Goal: Task Accomplishment & Management: Use online tool/utility

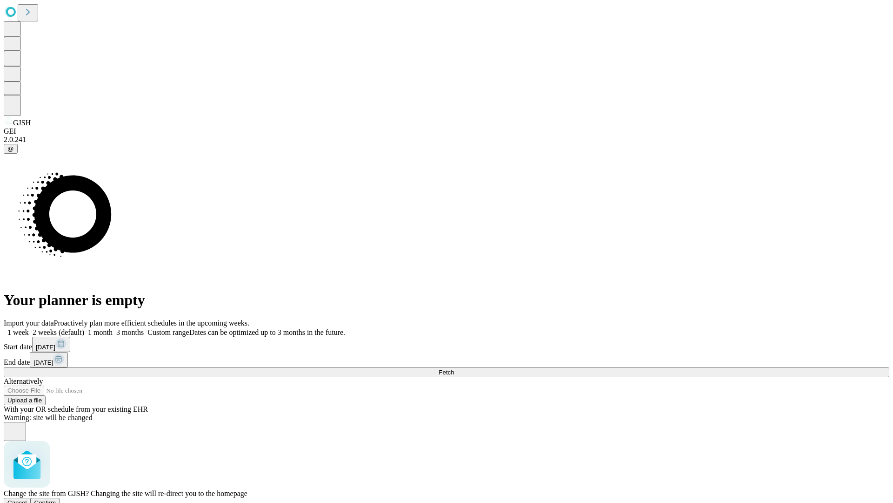
click at [56, 499] on span "Confirm" at bounding box center [45, 502] width 22 height 7
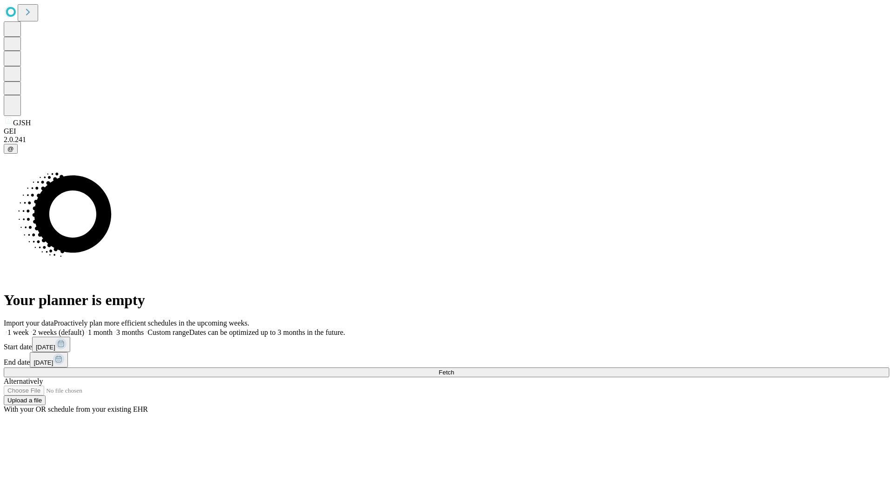
click at [84, 328] on label "2 weeks (default)" at bounding box center [56, 332] width 55 height 8
click at [454, 369] on span "Fetch" at bounding box center [446, 372] width 15 height 7
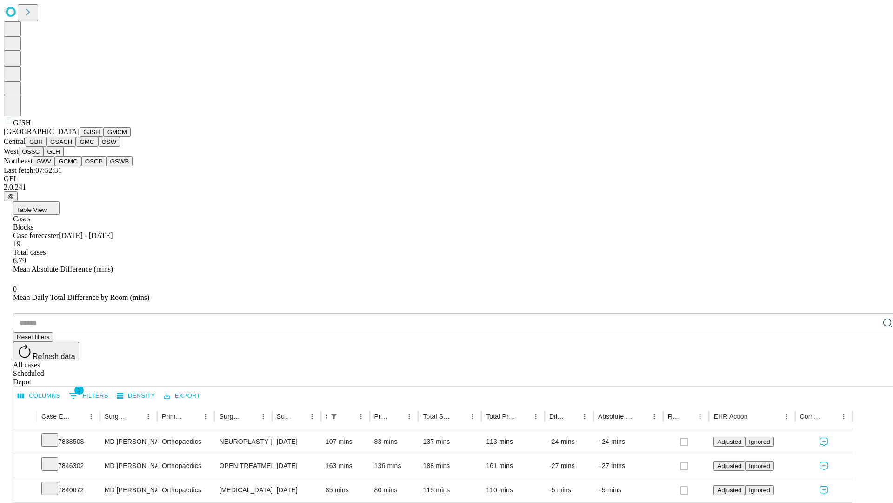
click at [104, 137] on button "GMCM" at bounding box center [117, 132] width 27 height 10
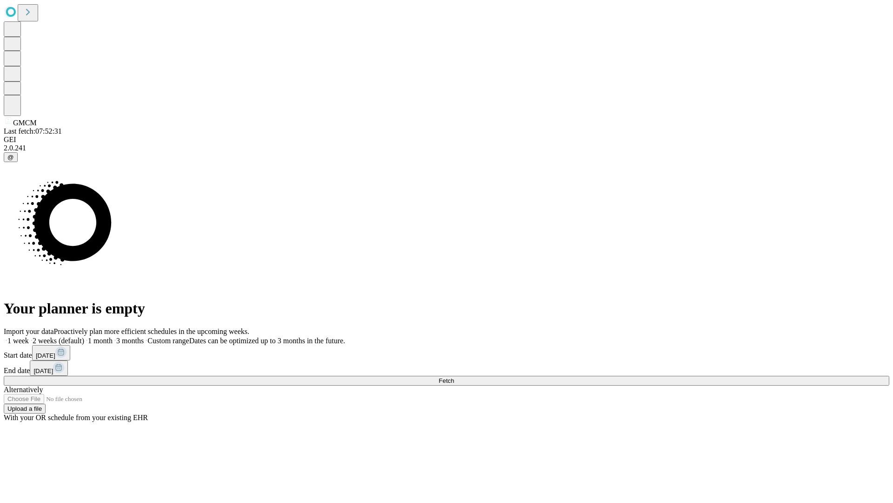
click at [84, 336] on label "2 weeks (default)" at bounding box center [56, 340] width 55 height 8
click at [454, 377] on span "Fetch" at bounding box center [446, 380] width 15 height 7
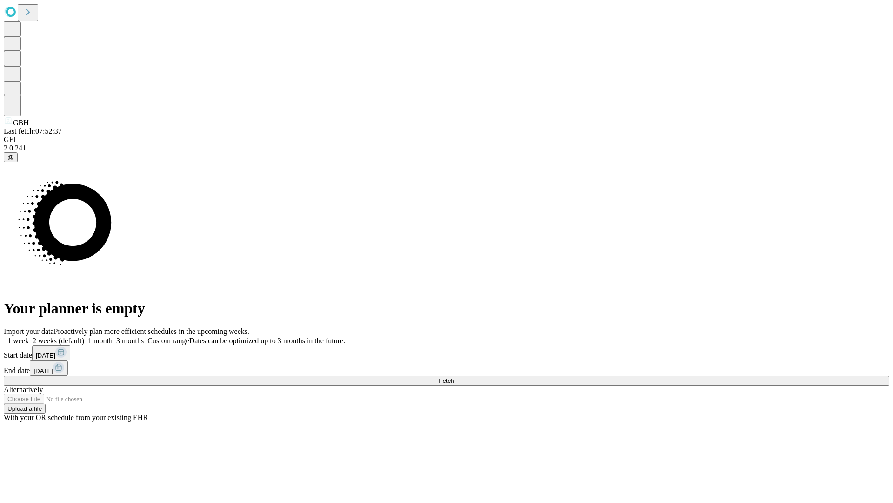
click at [454, 377] on span "Fetch" at bounding box center [446, 380] width 15 height 7
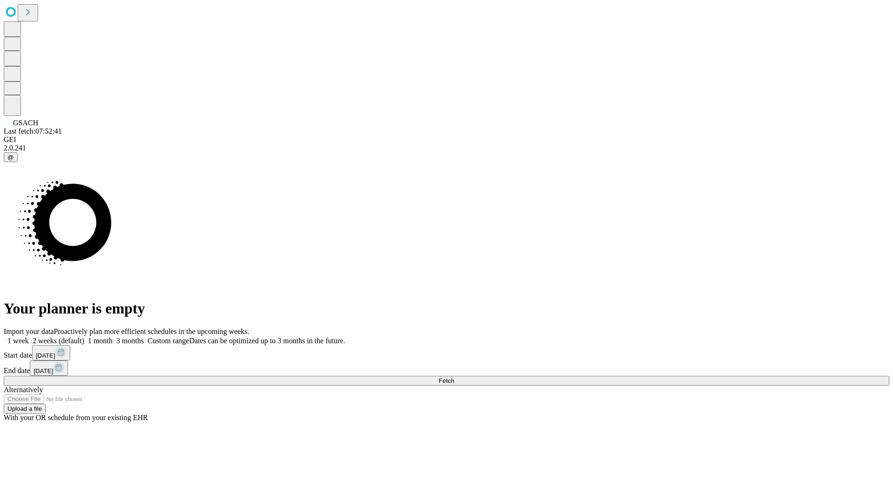
click at [454, 377] on span "Fetch" at bounding box center [446, 380] width 15 height 7
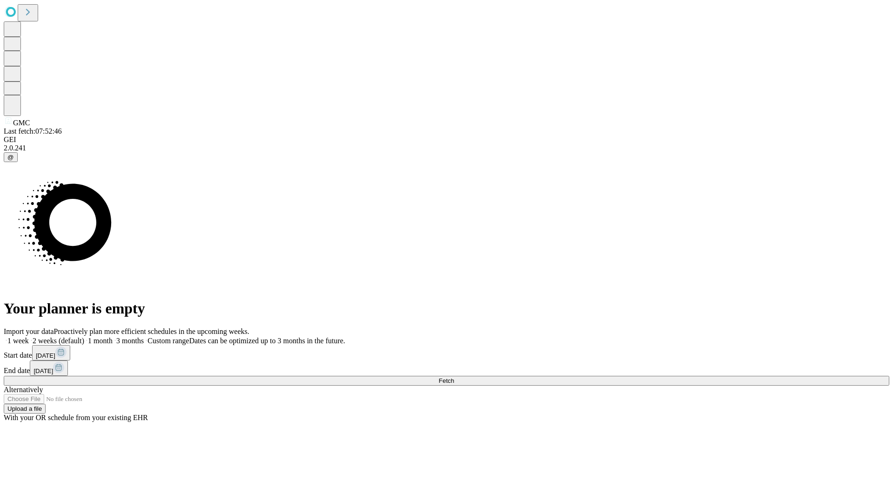
click at [84, 336] on label "2 weeks (default)" at bounding box center [56, 340] width 55 height 8
click at [454, 377] on span "Fetch" at bounding box center [446, 380] width 15 height 7
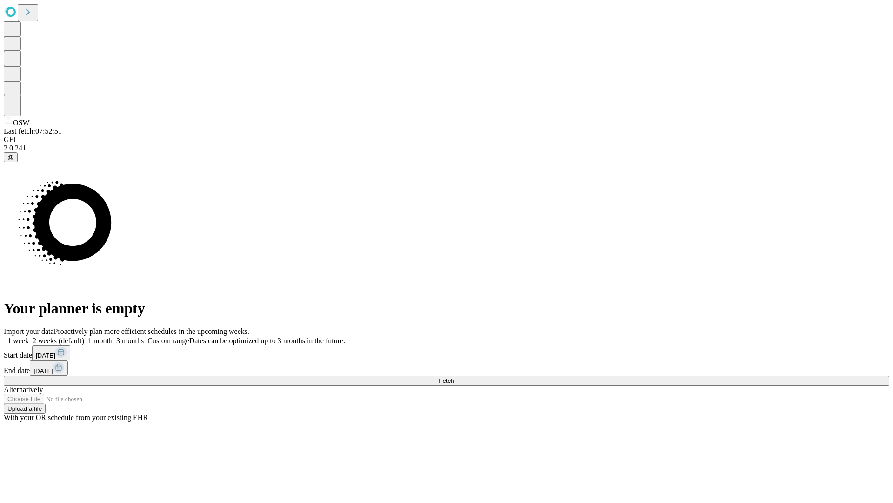
click at [84, 336] on label "2 weeks (default)" at bounding box center [56, 340] width 55 height 8
click at [454, 377] on span "Fetch" at bounding box center [446, 380] width 15 height 7
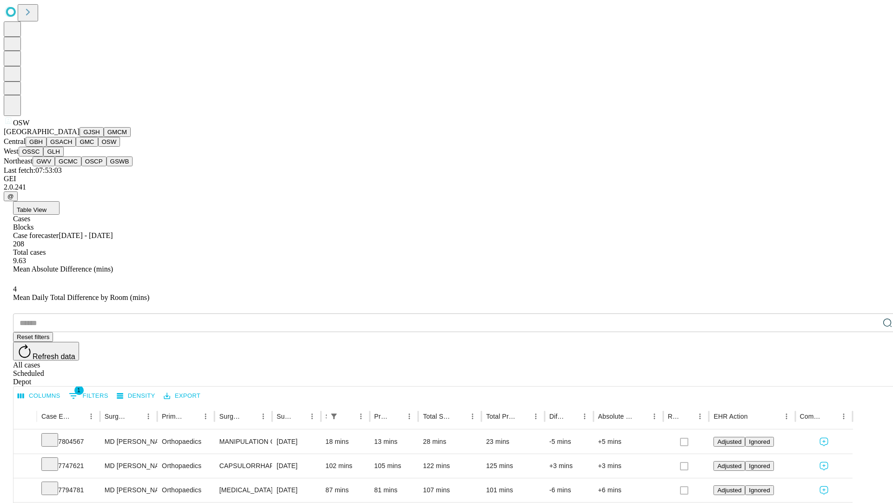
click at [44, 156] on button "OSSC" at bounding box center [31, 152] width 25 height 10
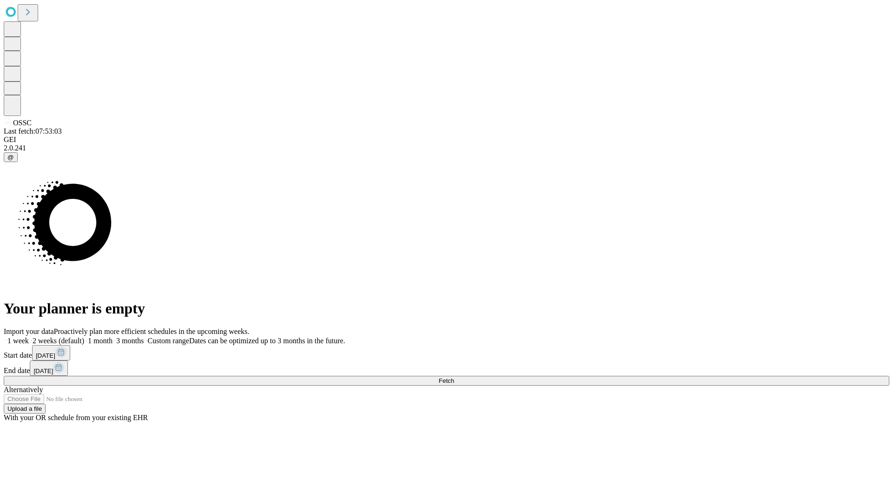
click at [84, 336] on label "2 weeks (default)" at bounding box center [56, 340] width 55 height 8
click at [454, 377] on span "Fetch" at bounding box center [446, 380] width 15 height 7
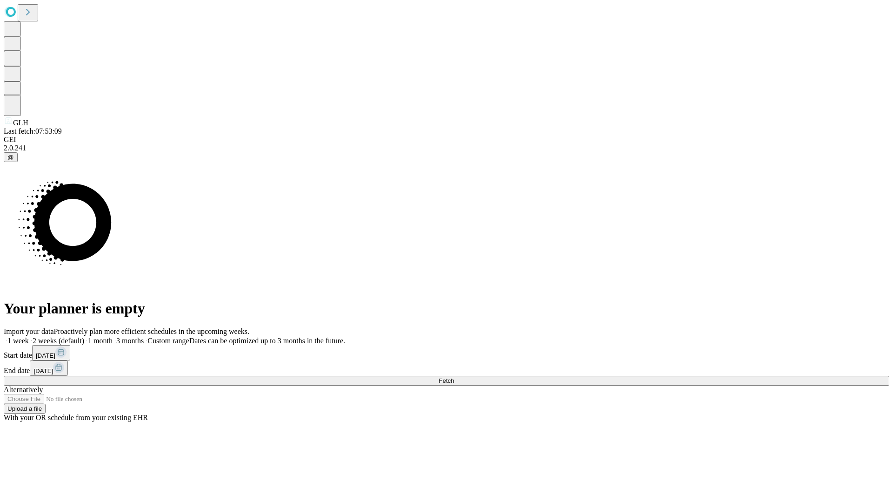
click at [454, 377] on span "Fetch" at bounding box center [446, 380] width 15 height 7
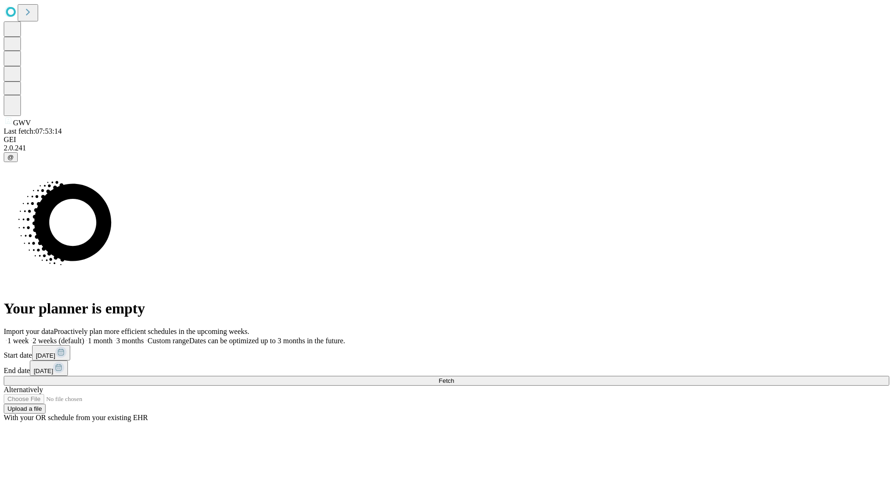
click at [84, 336] on label "2 weeks (default)" at bounding box center [56, 340] width 55 height 8
click at [454, 377] on span "Fetch" at bounding box center [446, 380] width 15 height 7
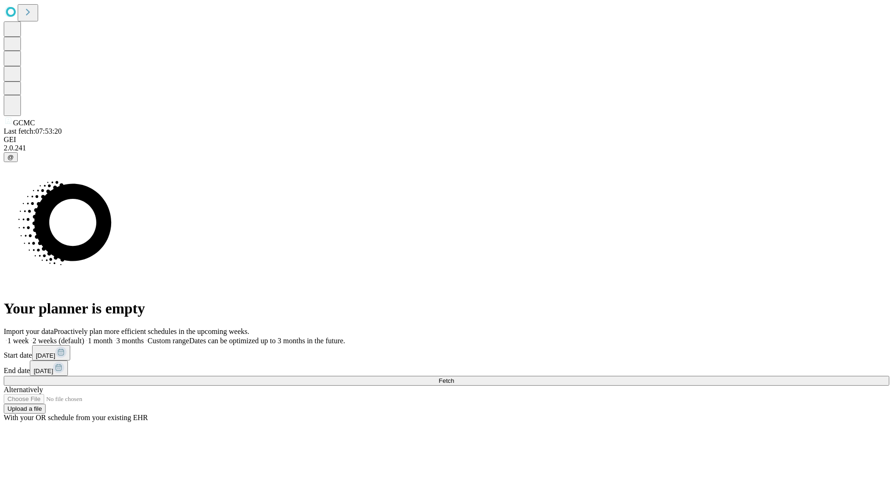
click at [84, 336] on label "2 weeks (default)" at bounding box center [56, 340] width 55 height 8
click at [454, 377] on span "Fetch" at bounding box center [446, 380] width 15 height 7
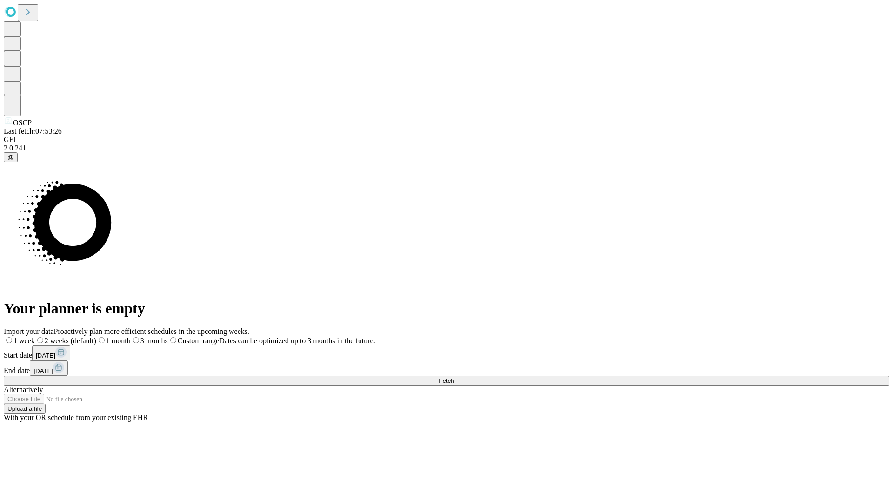
click at [96, 336] on label "2 weeks (default)" at bounding box center [65, 340] width 61 height 8
click at [454, 377] on span "Fetch" at bounding box center [446, 380] width 15 height 7
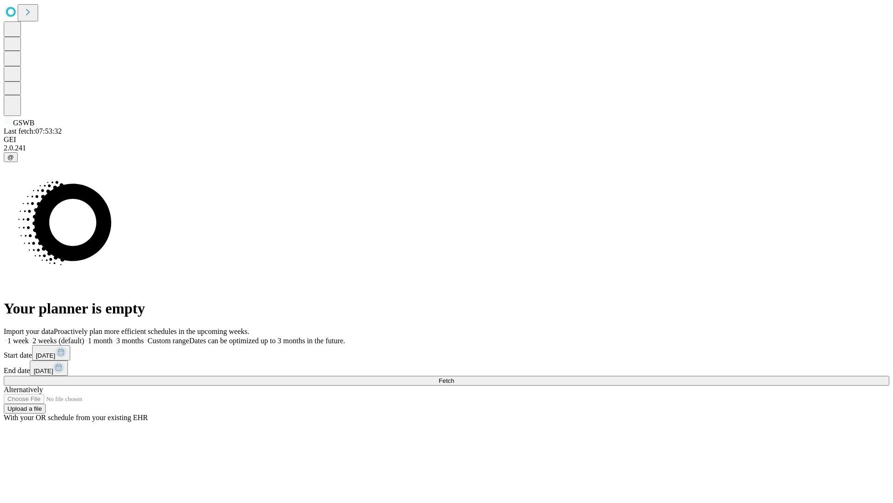
click at [84, 336] on label "2 weeks (default)" at bounding box center [56, 340] width 55 height 8
click at [454, 377] on span "Fetch" at bounding box center [446, 380] width 15 height 7
